Goal: Complete application form: Complete application form

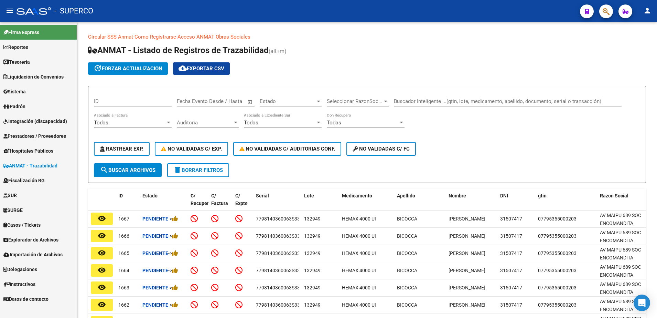
click at [34, 134] on span "Prestadores / Proveedores" at bounding box center [34, 136] width 63 height 8
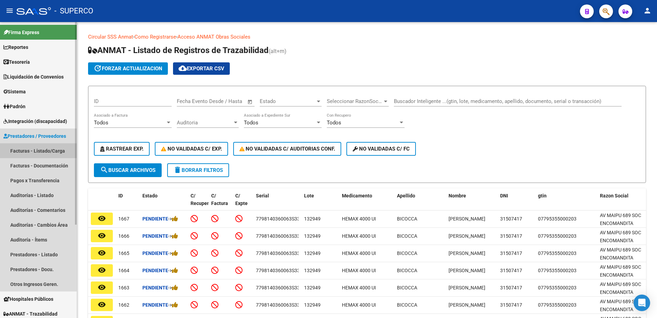
click at [54, 150] on link "Facturas - Listado/Carga" at bounding box center [38, 150] width 77 height 15
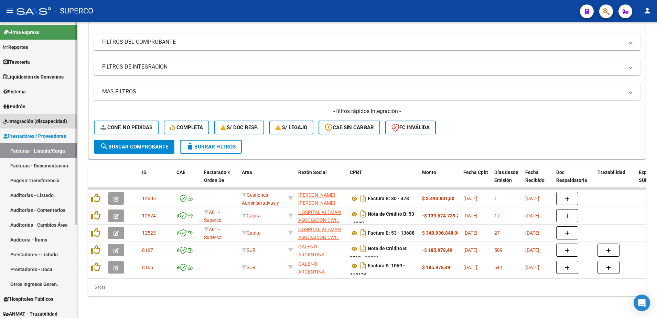
click at [40, 123] on span "Integración (discapacidad)" at bounding box center [35, 121] width 64 height 8
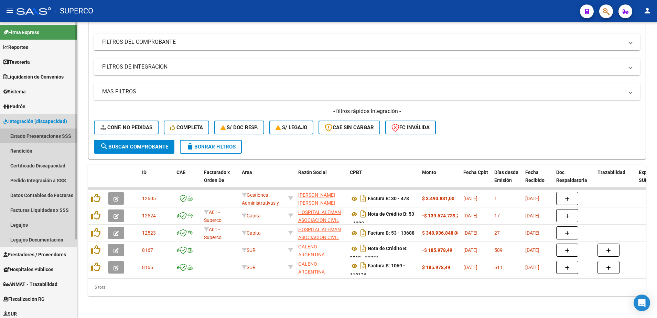
click at [35, 136] on link "Estado Presentaciones SSS" at bounding box center [38, 135] width 77 height 15
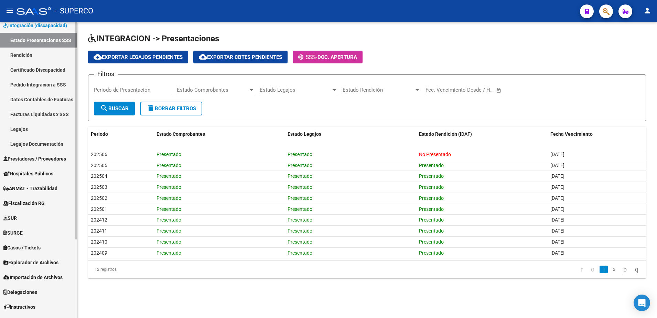
scroll to position [107, 0]
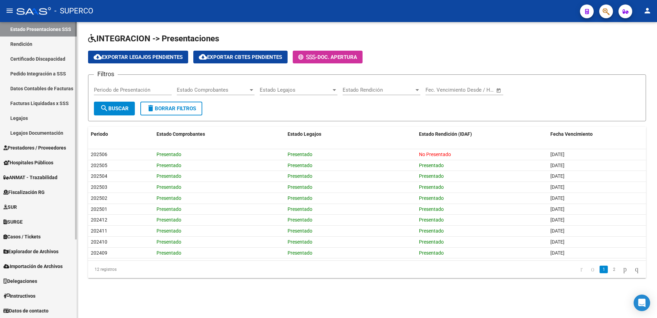
click at [34, 253] on span "Explorador de Archivos" at bounding box center [30, 251] width 55 height 8
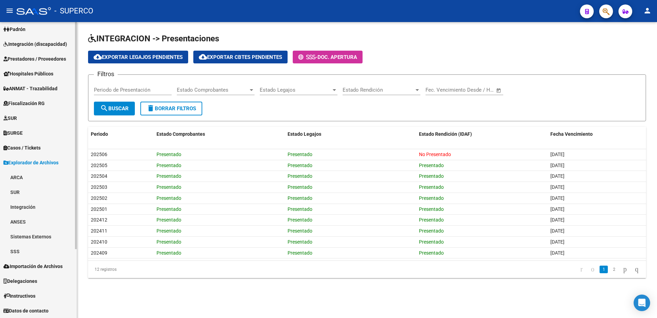
scroll to position [77, 0]
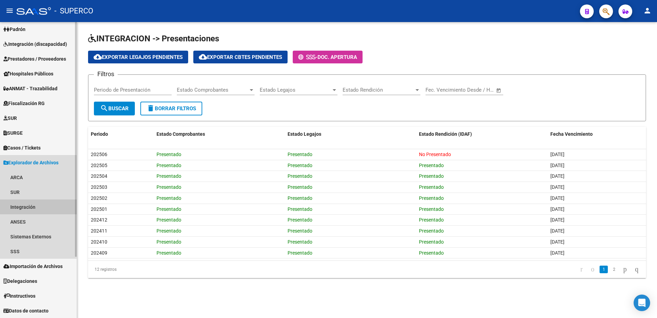
click at [22, 206] on link "Integración" at bounding box center [38, 206] width 77 height 15
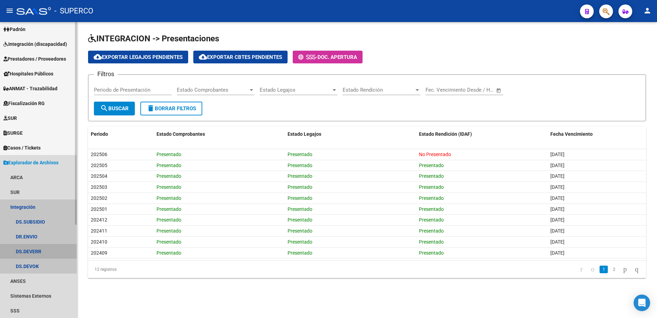
click at [31, 248] on link "DS.DEVERR" at bounding box center [38, 251] width 77 height 15
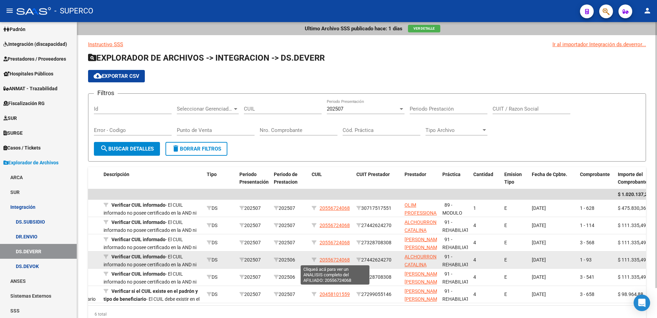
click at [336, 257] on span "20556724068" at bounding box center [335, 260] width 30 height 6
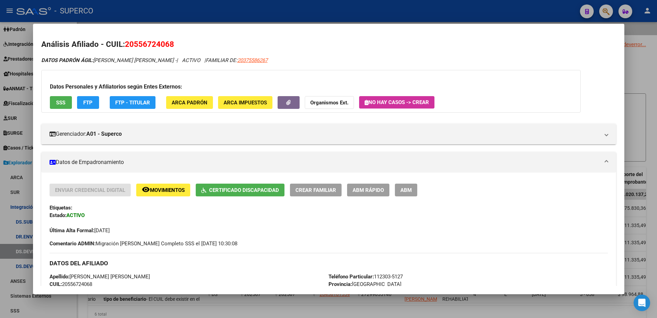
click at [650, 68] on div at bounding box center [328, 159] width 657 height 318
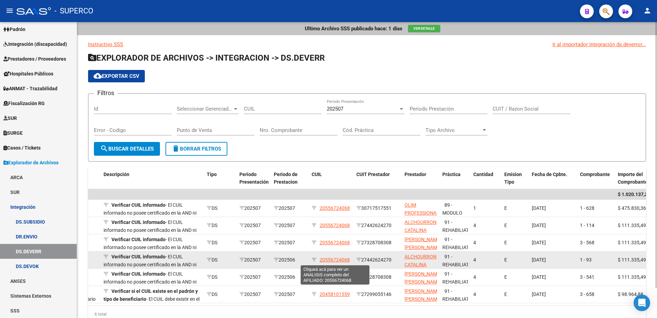
click at [339, 259] on span "20556724068" at bounding box center [335, 260] width 30 height 6
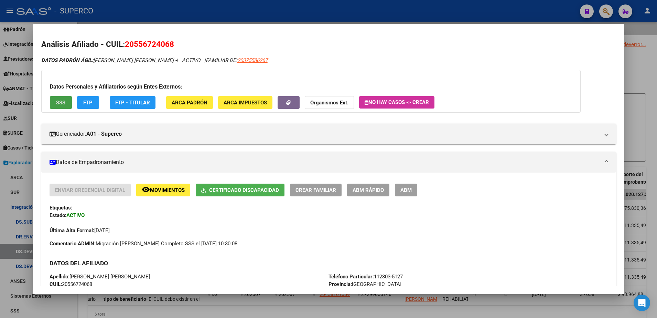
click at [59, 102] on span "SSS" at bounding box center [60, 102] width 9 height 6
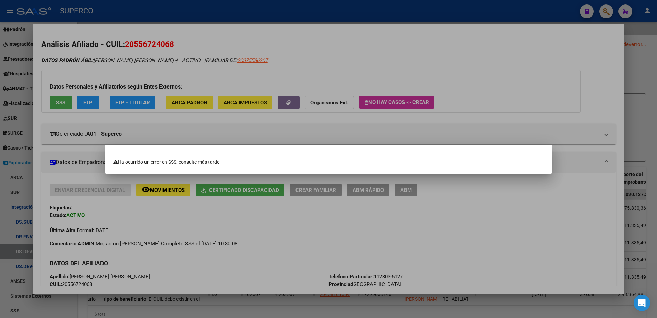
click at [359, 45] on div at bounding box center [328, 159] width 657 height 318
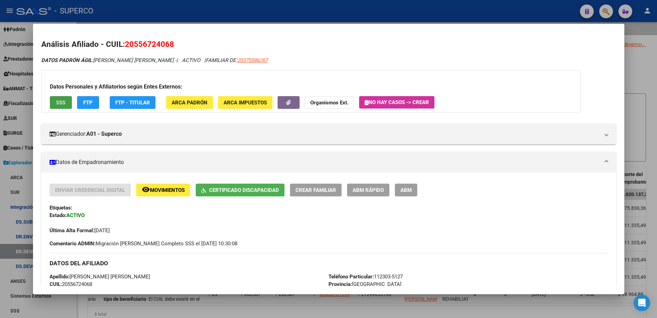
click at [57, 101] on span "SSS" at bounding box center [60, 102] width 9 height 6
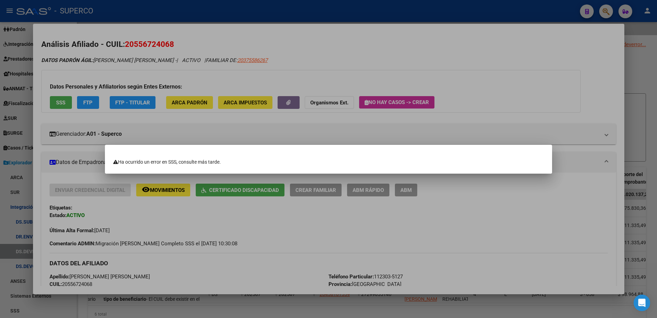
click at [498, 54] on div at bounding box center [328, 159] width 657 height 318
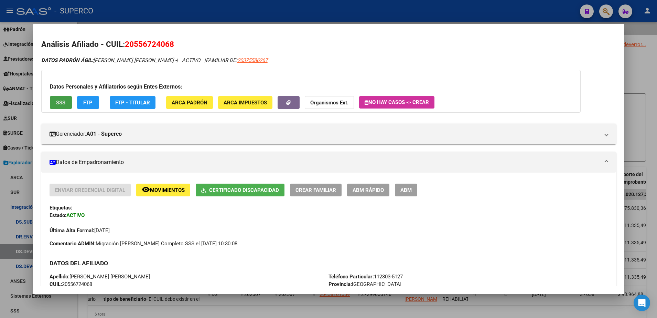
click at [61, 102] on span "SSS" at bounding box center [60, 102] width 9 height 6
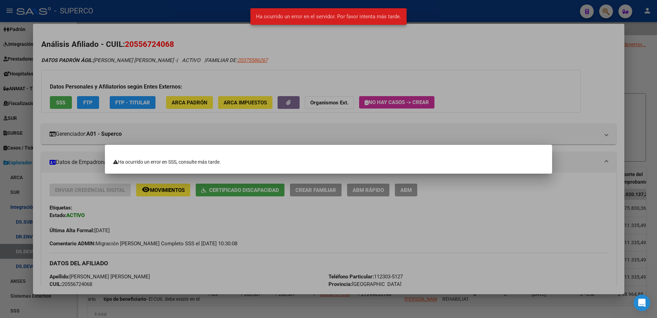
click at [630, 57] on div at bounding box center [328, 159] width 657 height 318
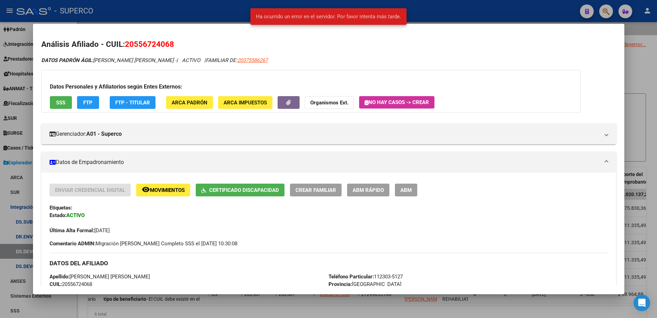
click at [634, 70] on div at bounding box center [328, 159] width 657 height 318
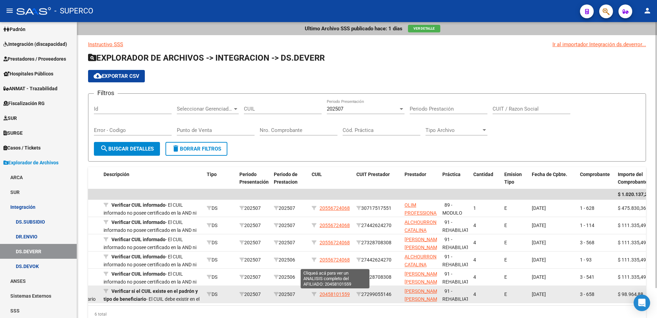
click at [340, 294] on span "20458101559" at bounding box center [335, 294] width 30 height 6
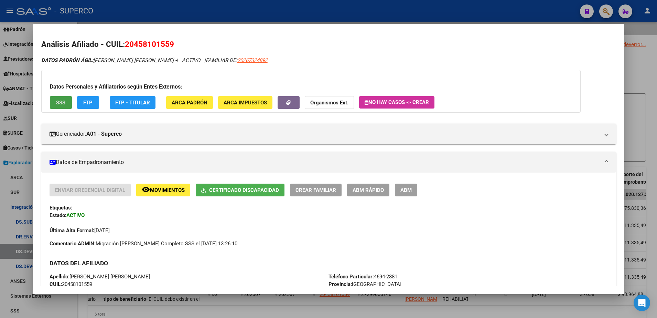
click at [62, 104] on span "SSS" at bounding box center [60, 102] width 9 height 6
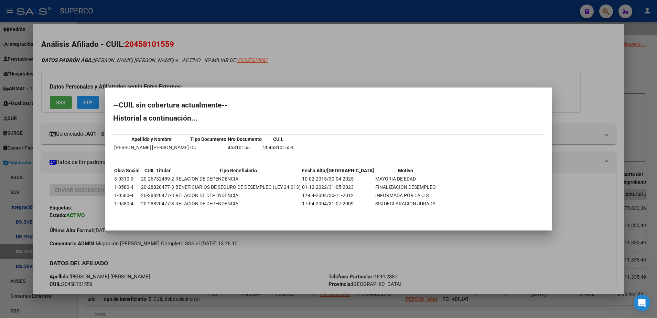
drag, startPoint x: 415, startPoint y: 62, endPoint x: 415, endPoint y: 33, distance: 29.3
click at [415, 33] on div at bounding box center [328, 159] width 657 height 318
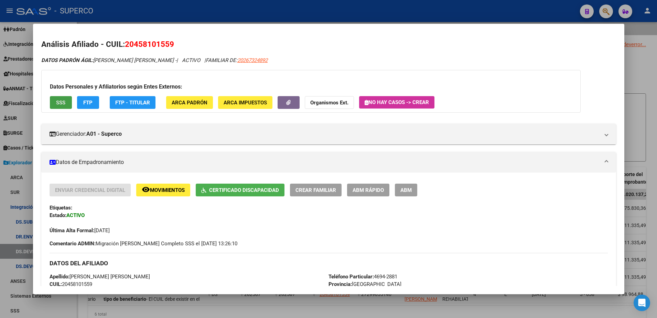
click at [63, 106] on button "SSS" at bounding box center [61, 102] width 22 height 13
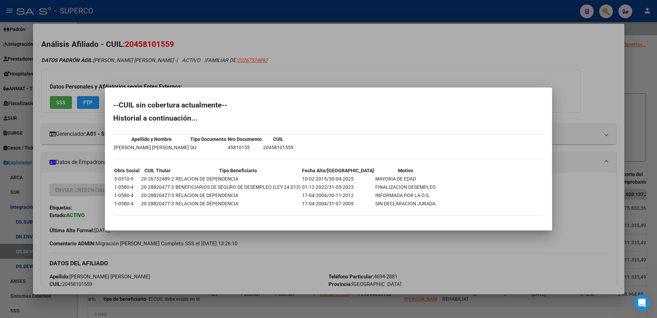
click at [640, 68] on div at bounding box center [328, 159] width 657 height 318
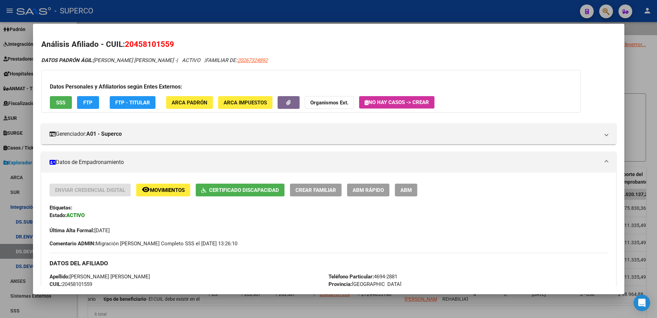
click at [640, 68] on div at bounding box center [328, 159] width 657 height 318
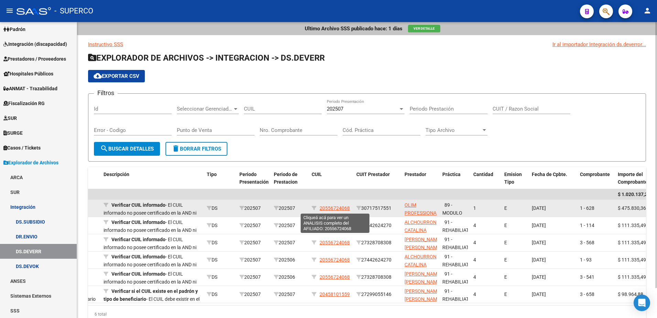
click at [324, 210] on span "20556724068" at bounding box center [335, 208] width 30 height 6
type textarea "20556724068"
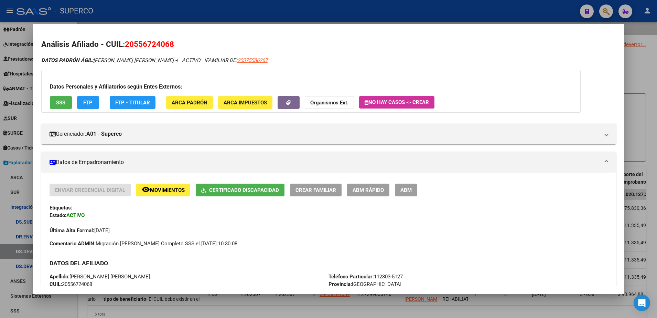
click at [54, 99] on button "SSS" at bounding box center [61, 102] width 22 height 13
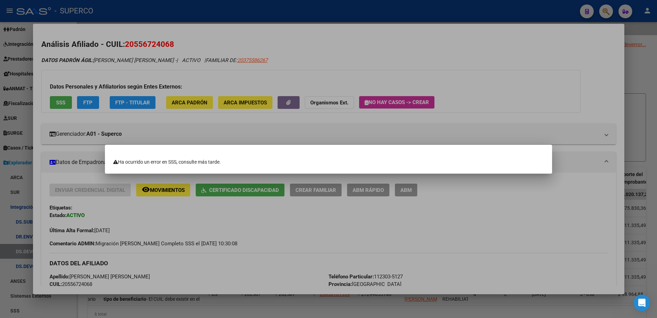
click at [645, 74] on div at bounding box center [328, 159] width 657 height 318
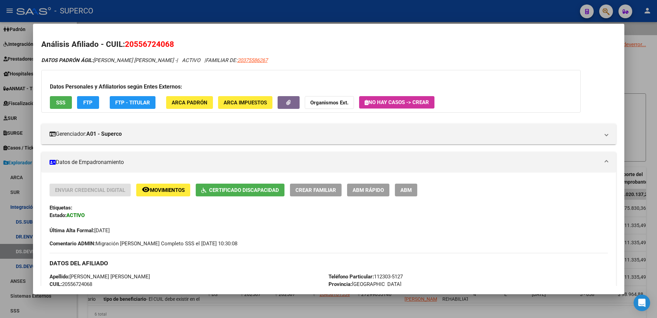
drag, startPoint x: 177, startPoint y: 44, endPoint x: 127, endPoint y: 49, distance: 50.1
click at [127, 49] on h2 "Análisis Afiliado - CUIL: 20556724068" at bounding box center [328, 45] width 575 height 12
copy span "20556724068"
click at [637, 70] on div at bounding box center [328, 159] width 657 height 318
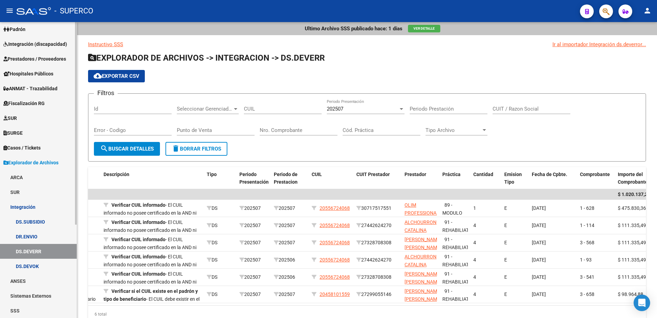
click at [47, 45] on span "Integración (discapacidad)" at bounding box center [35, 44] width 64 height 8
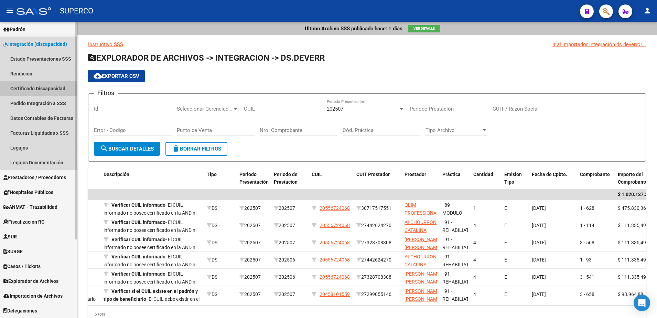
click at [31, 92] on link "Certificado Discapacidad" at bounding box center [38, 88] width 77 height 15
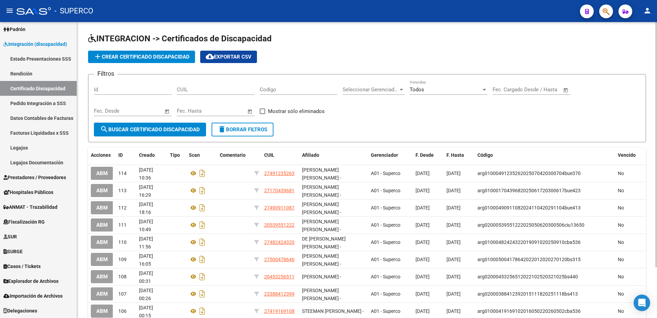
click at [146, 56] on span "add Crear Certificado Discapacidad" at bounding box center [142, 57] width 96 height 6
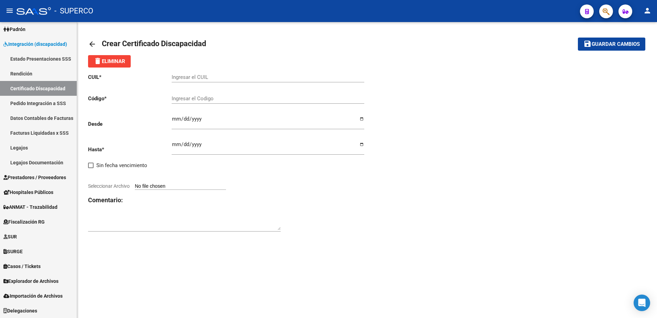
click at [219, 75] on input "Ingresar el CUIL" at bounding box center [268, 77] width 193 height 6
type input "20-53978772-2"
click at [234, 99] on input "Ingresar el Codigo" at bounding box center [268, 98] width 193 height 6
type input "arg02000539787722022102620271026bs413"
click at [226, 123] on input "Ingresar fec. Desde" at bounding box center [268, 121] width 193 height 11
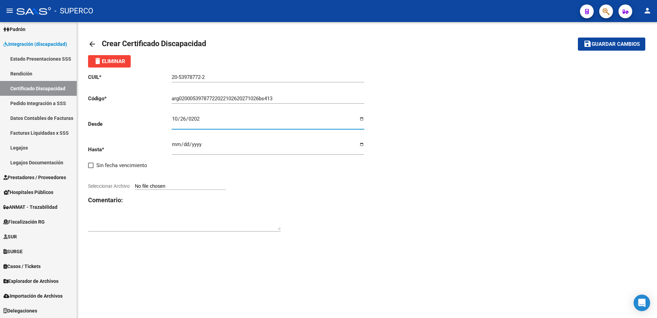
type input "[DATE]"
click at [183, 188] on input "Seleccionar Archivo" at bounding box center [180, 186] width 91 height 7
type input "C:\fakepath\CUD [PERSON_NAME].jpeg"
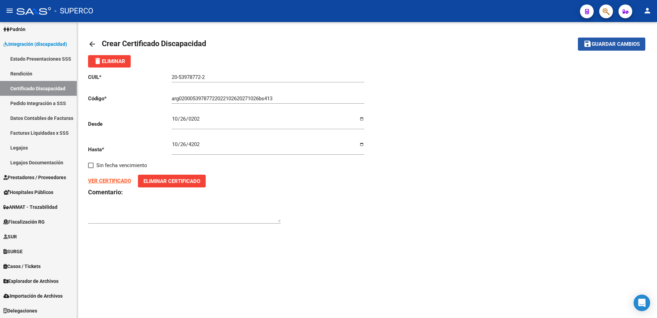
click at [616, 45] on span "Guardar cambios" at bounding box center [616, 44] width 48 height 6
click at [382, 254] on mat-sidenav-content "arrow_back Editar 115 save Guardar cambios delete Eliminar CUIL * 20-53978772-2…" at bounding box center [367, 170] width 580 height 296
click at [19, 46] on span "Integración (discapacidad)" at bounding box center [35, 44] width 64 height 8
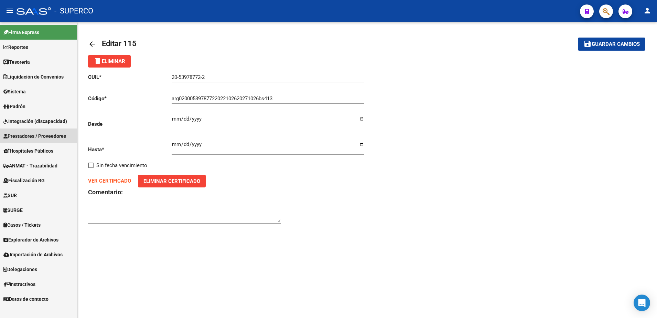
click at [33, 139] on span "Prestadores / Proveedores" at bounding box center [34, 136] width 63 height 8
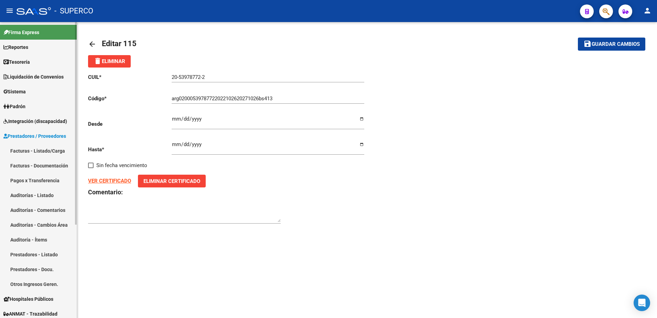
click at [34, 148] on link "Facturas - Listado/Carga" at bounding box center [38, 150] width 77 height 15
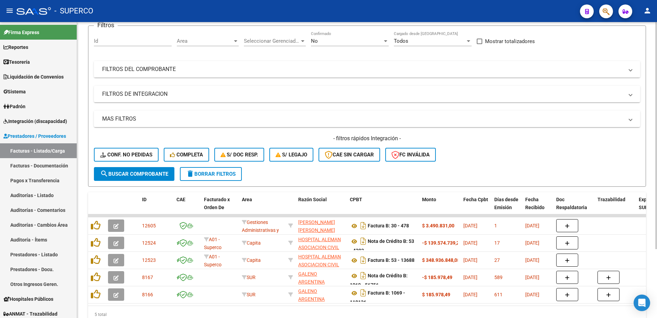
scroll to position [86, 0]
